Goal: Check status: Check status

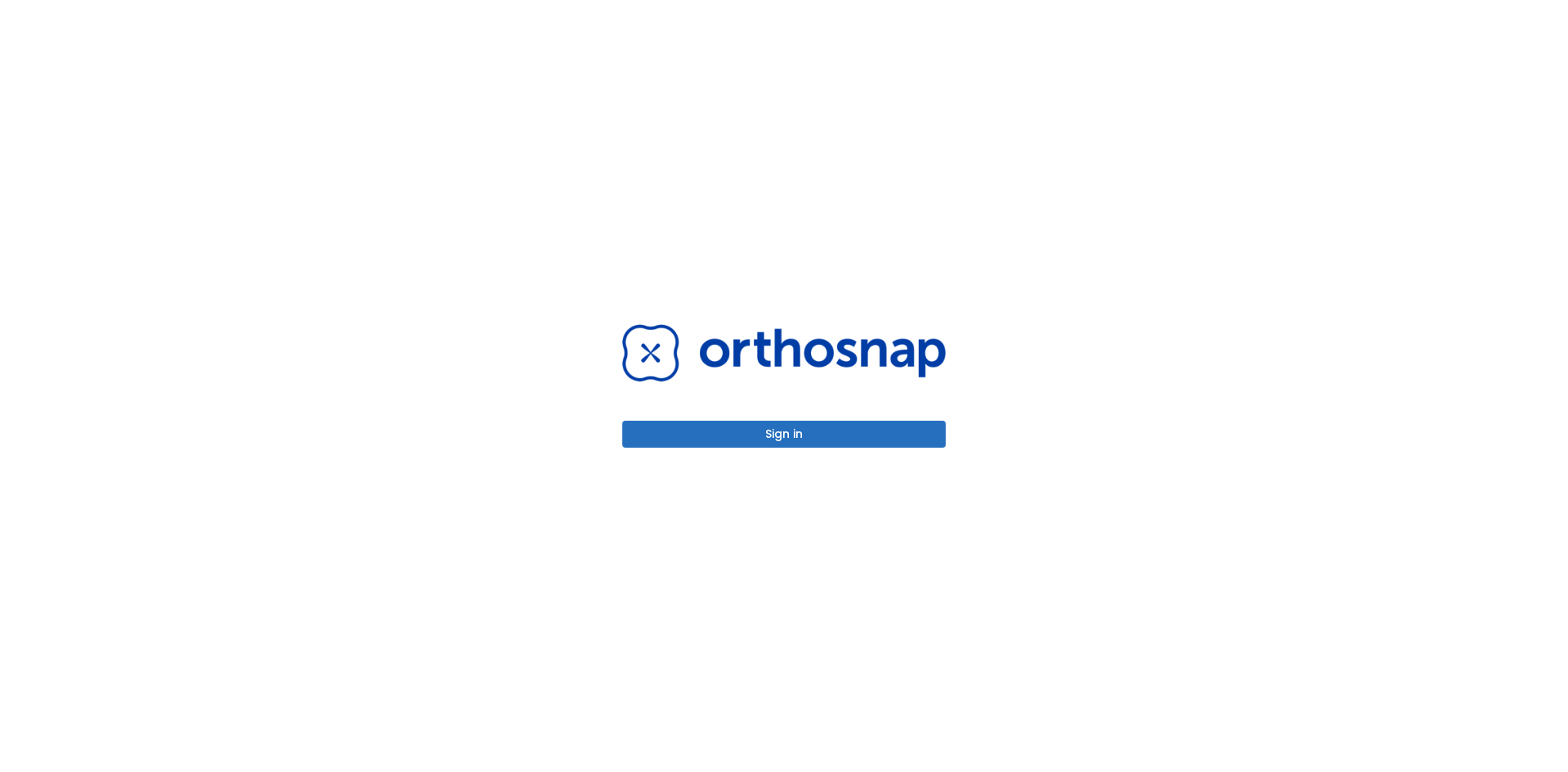
click at [866, 428] on button "Sign in" at bounding box center [784, 433] width 324 height 27
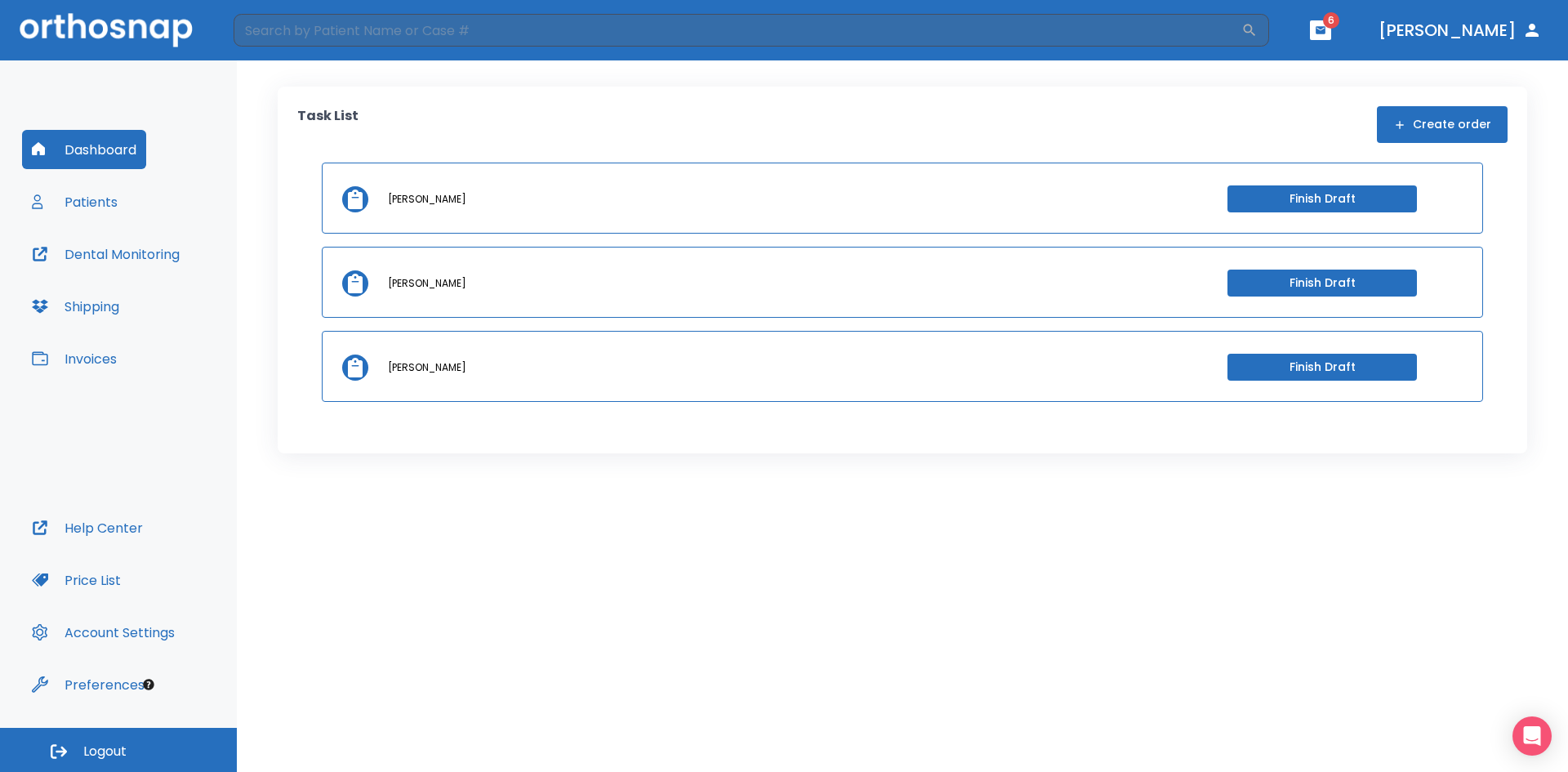
click at [95, 202] on button "Patients" at bounding box center [75, 201] width 106 height 39
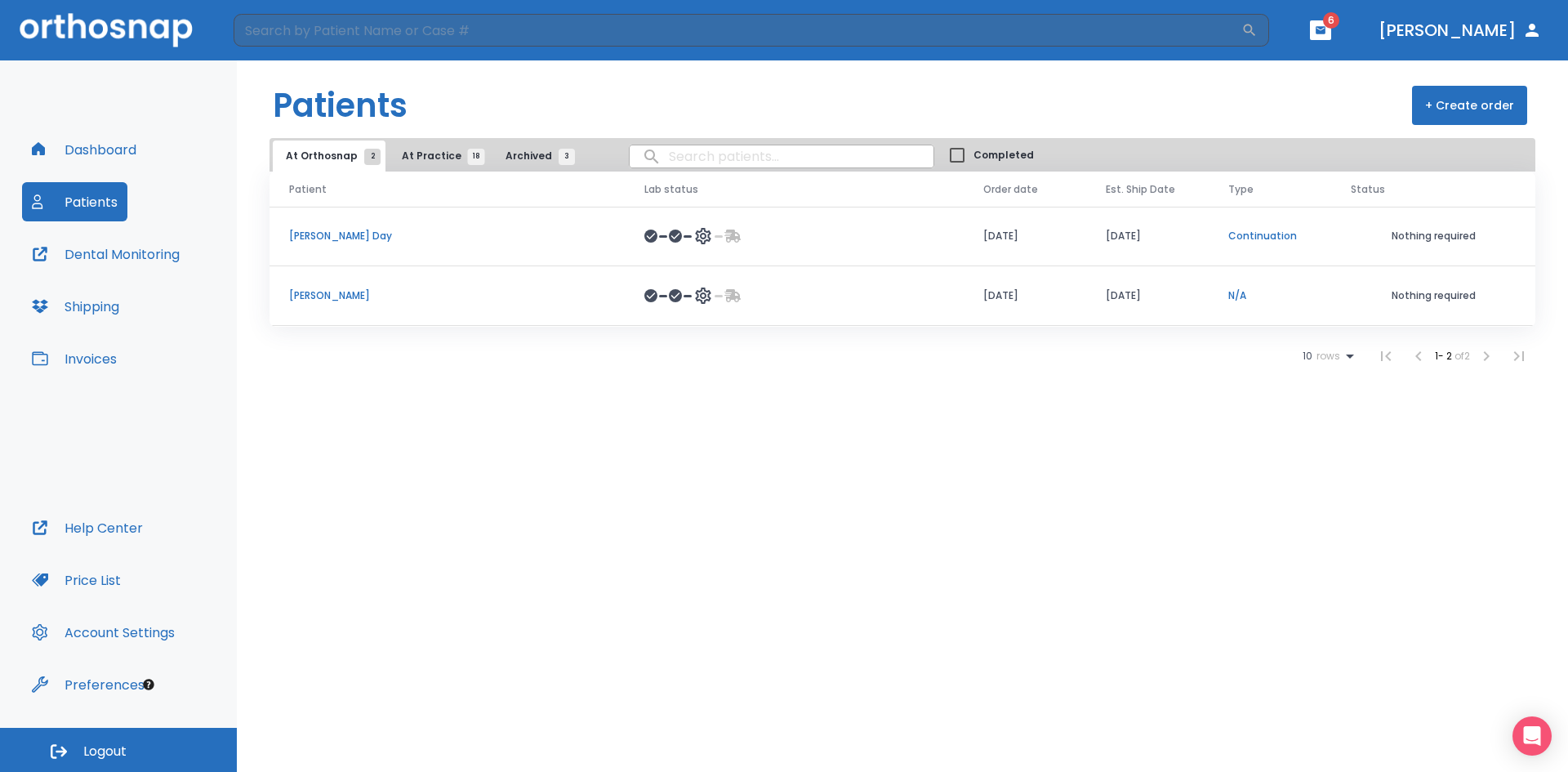
click at [694, 291] on icon at bounding box center [702, 296] width 16 height 16
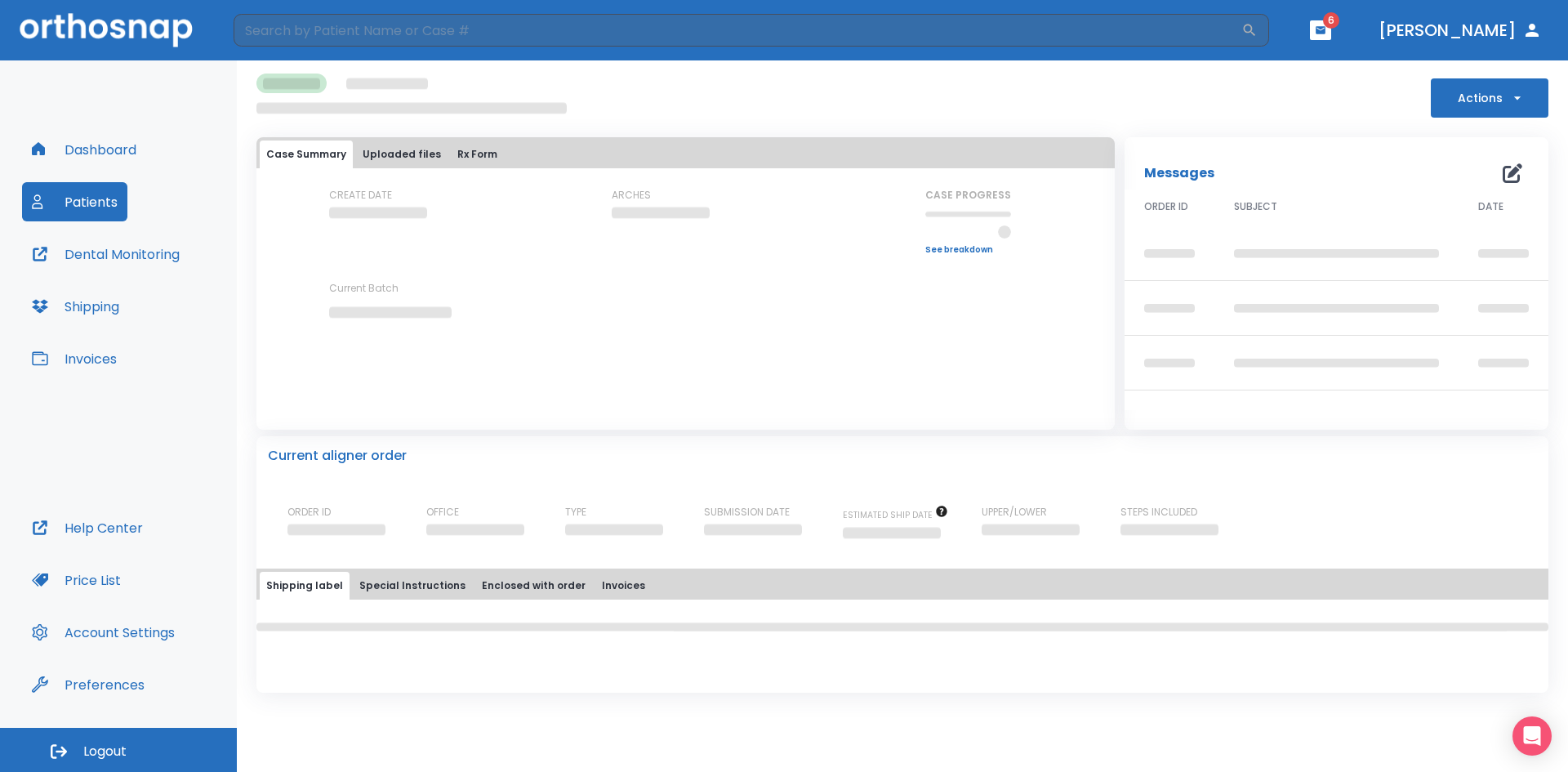
click at [666, 291] on div "CREATE DATE ARCHES CASE PROGRESS Upper progress (Est. Awaiting Data ) 0% Lower …" at bounding box center [684, 268] width 858 height 159
